Goal: Information Seeking & Learning: Learn about a topic

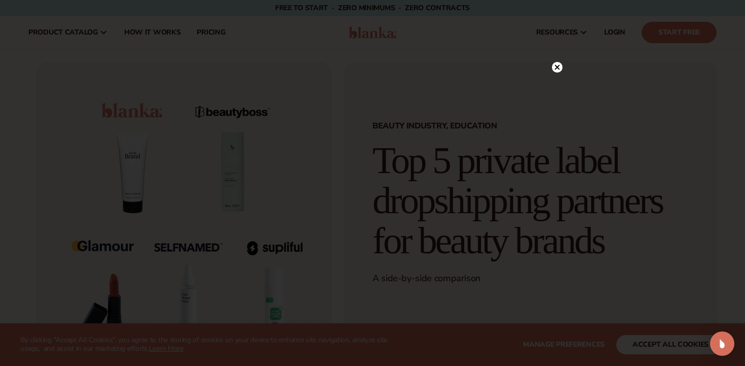
click at [560, 67] on circle at bounding box center [557, 67] width 11 height 11
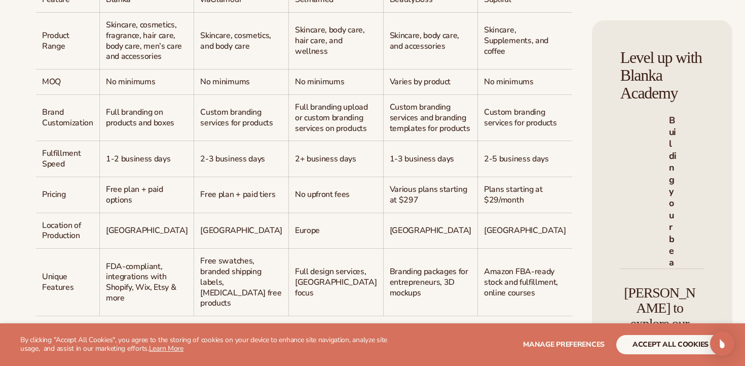
scroll to position [916, 0]
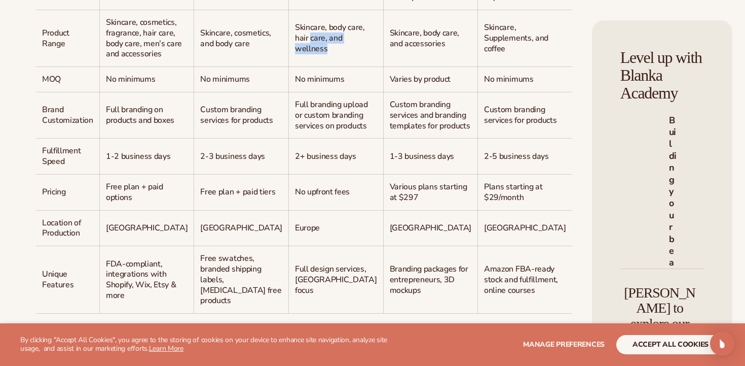
drag, startPoint x: 267, startPoint y: 156, endPoint x: 248, endPoint y: 129, distance: 32.5
click at [295, 54] on p "Skincare, body care, hair care, and wellness" at bounding box center [336, 37] width 82 height 31
click at [295, 54] on span "Skincare, body care, hair care, and wellness" at bounding box center [330, 38] width 70 height 32
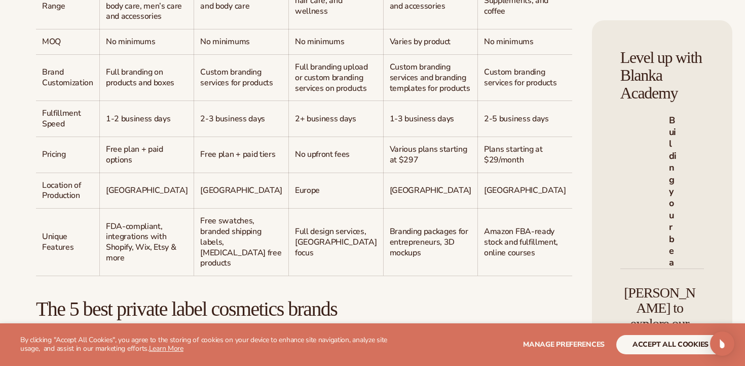
scroll to position [958, 0]
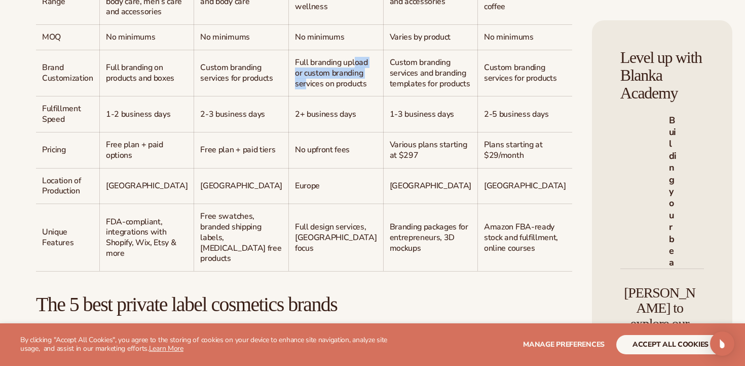
drag, startPoint x: 243, startPoint y: 188, endPoint x: 243, endPoint y: 222, distance: 34.5
click at [295, 89] on span "Full branding upload or custom branding services on products" at bounding box center [331, 73] width 73 height 32
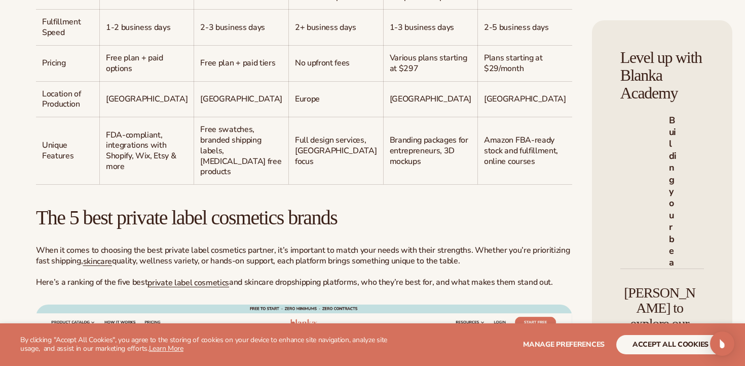
scroll to position [1047, 0]
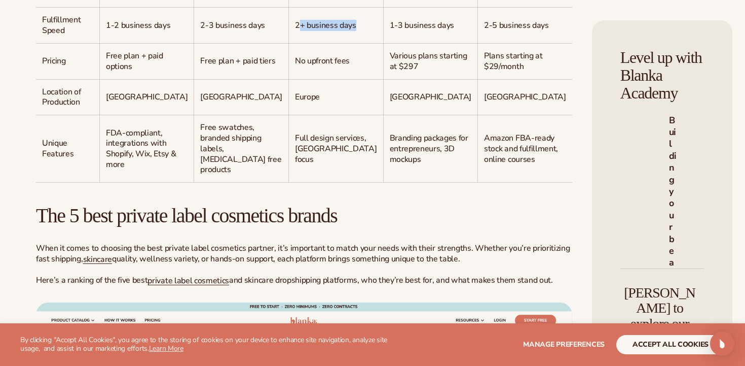
drag, startPoint x: 238, startPoint y: 168, endPoint x: 245, endPoint y: 186, distance: 19.4
click at [295, 31] on span "2+ business days" at bounding box center [325, 25] width 61 height 11
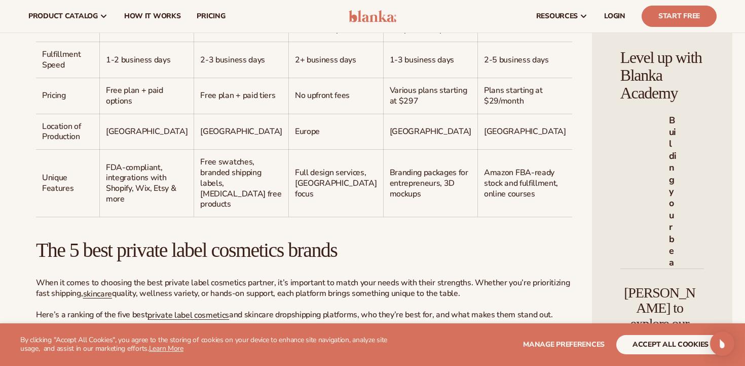
scroll to position [1010, 0]
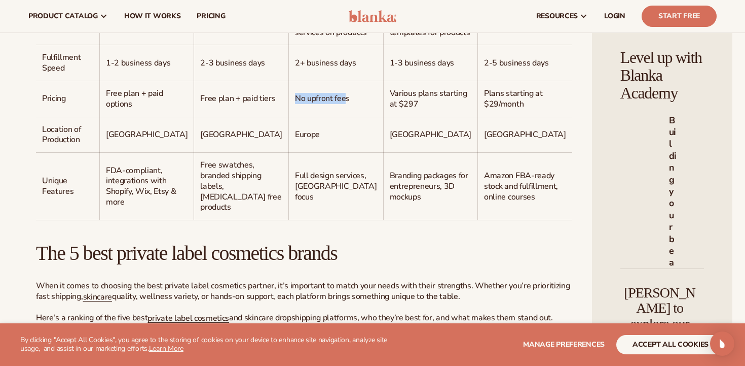
drag, startPoint x: 231, startPoint y: 239, endPoint x: 245, endPoint y: 253, distance: 19.7
click at [289, 117] on td "No upfront fees" at bounding box center [336, 99] width 95 height 36
click at [295, 104] on span "No upfront fees" at bounding box center [322, 98] width 55 height 11
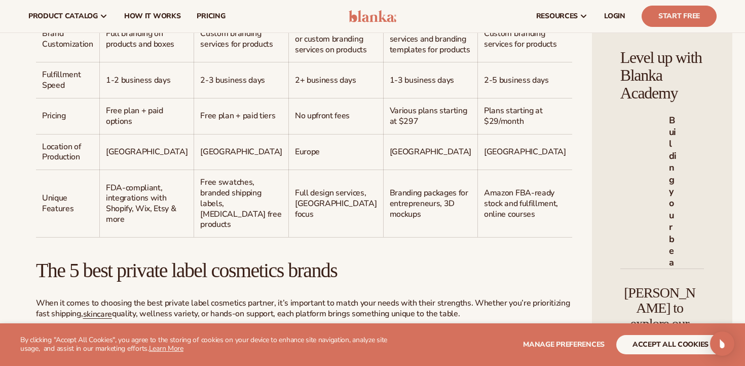
scroll to position [990, 0]
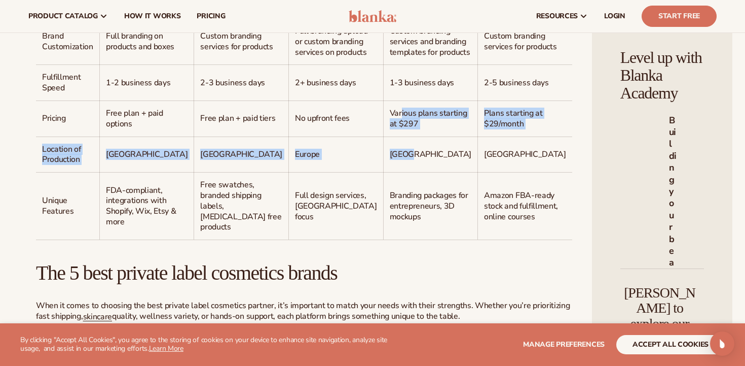
drag, startPoint x: 304, startPoint y: 264, endPoint x: 313, endPoint y: 304, distance: 41.0
click at [313, 239] on tbody "Feature Blanka [GEOGRAPHIC_DATA] Selfnamed BeautyBoss Supliful Product Range Sk…" at bounding box center [304, 75] width 536 height 328
click at [390, 160] on span "[GEOGRAPHIC_DATA]" at bounding box center [431, 154] width 82 height 11
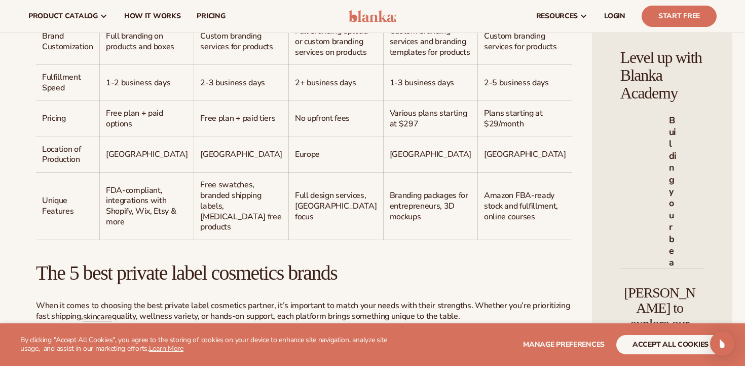
click at [383, 136] on td "Various plans starting at $297" at bounding box center [430, 118] width 95 height 36
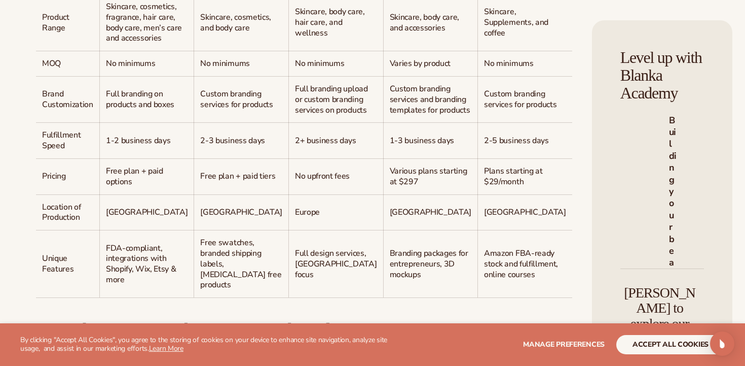
scroll to position [934, 0]
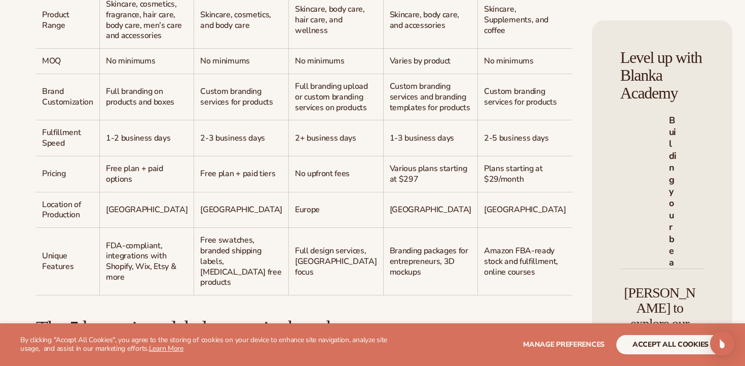
drag, startPoint x: 339, startPoint y: 58, endPoint x: 286, endPoint y: 59, distance: 52.7
copy span "BeautyBoss"
drag, startPoint x: 213, startPoint y: 56, endPoint x: 171, endPoint y: 55, distance: 42.6
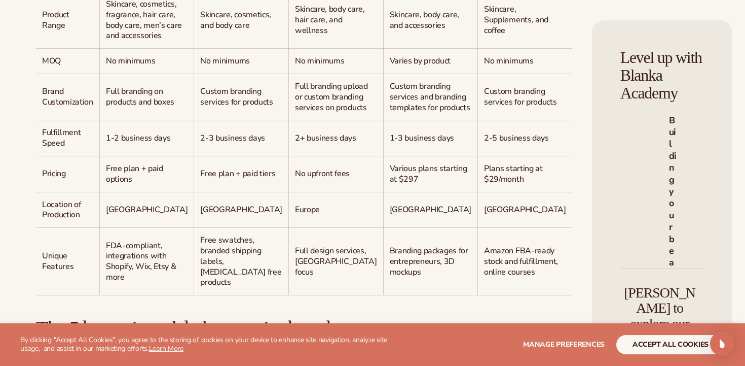
copy span "viaGlamour"
